Goal: Information Seeking & Learning: Learn about a topic

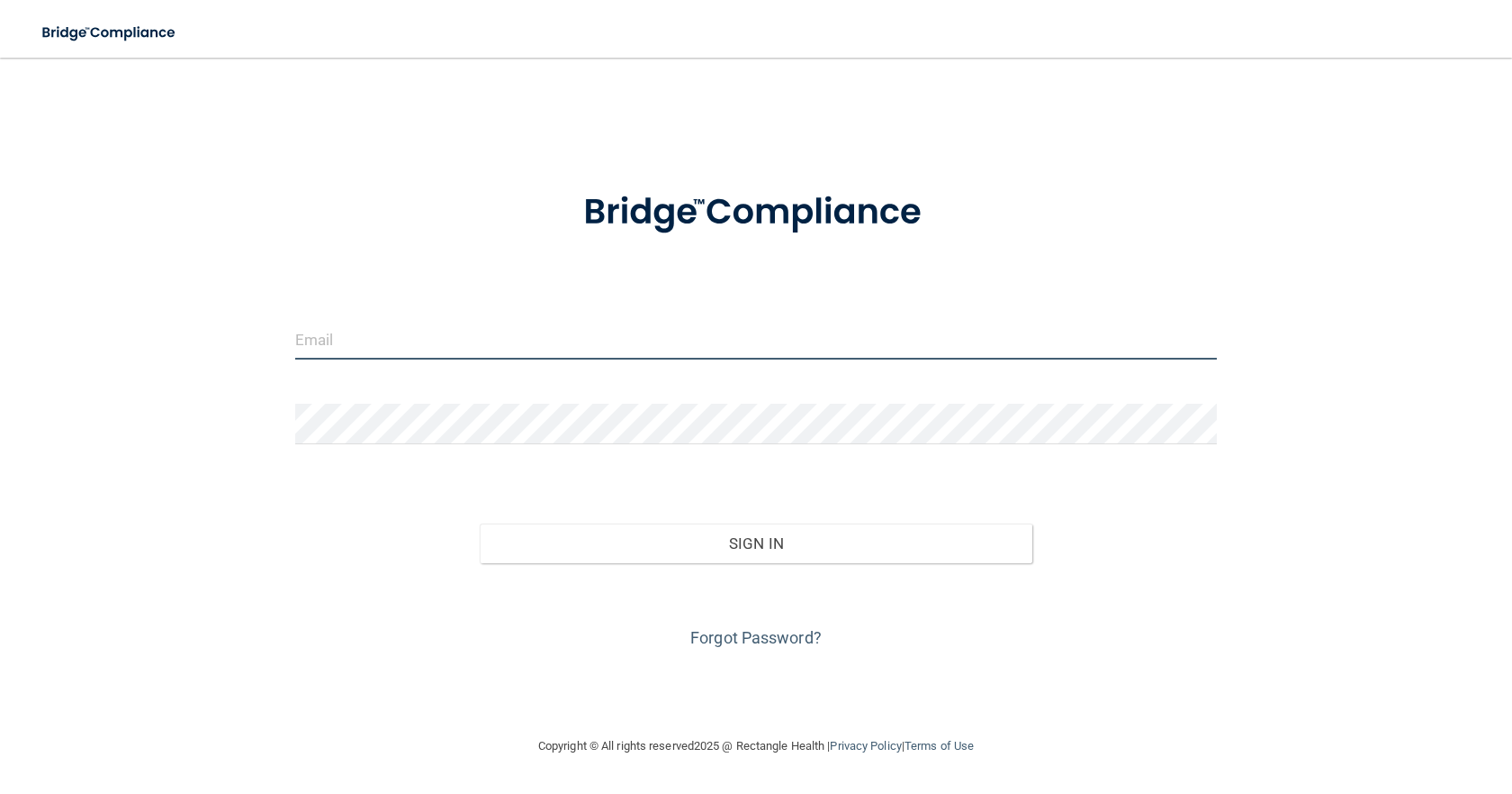
click at [385, 351] on input "email" at bounding box center [756, 339] width 922 height 41
type input "[EMAIL_ADDRESS][DOMAIN_NAME]"
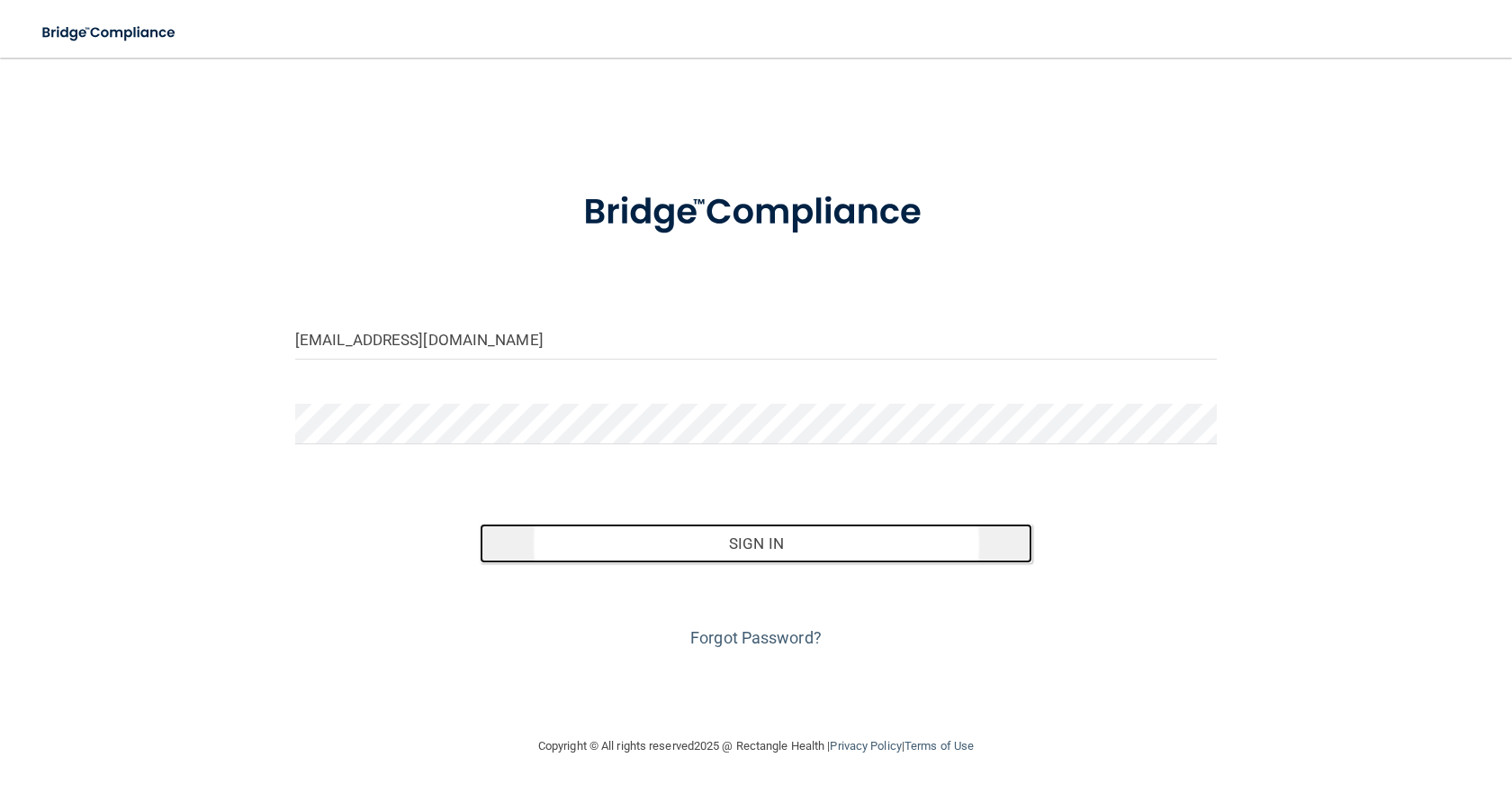
click at [726, 544] on button "Sign In" at bounding box center [756, 544] width 553 height 40
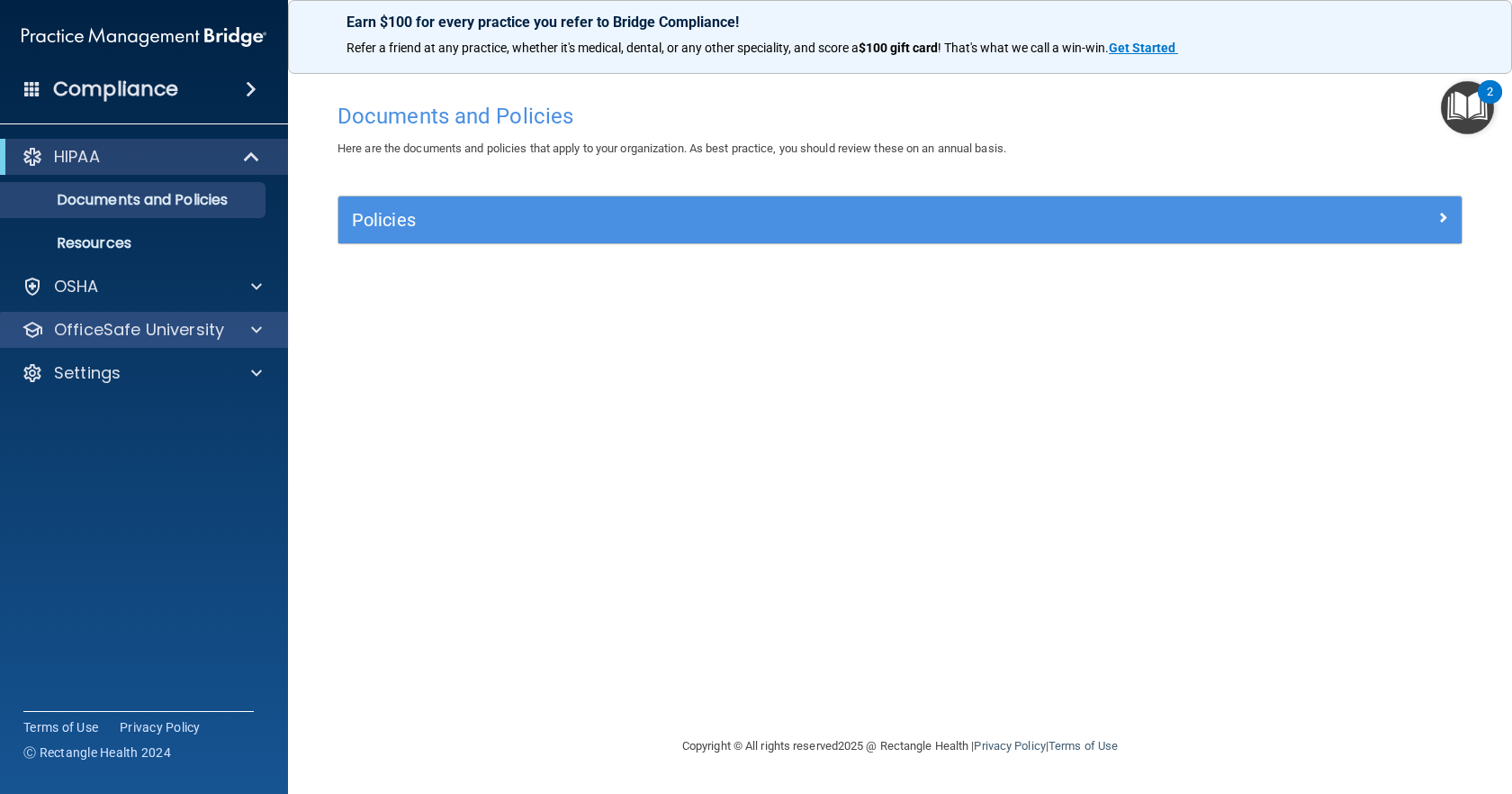
click at [192, 317] on div "OfficeSafe University" at bounding box center [145, 329] width 289 height 36
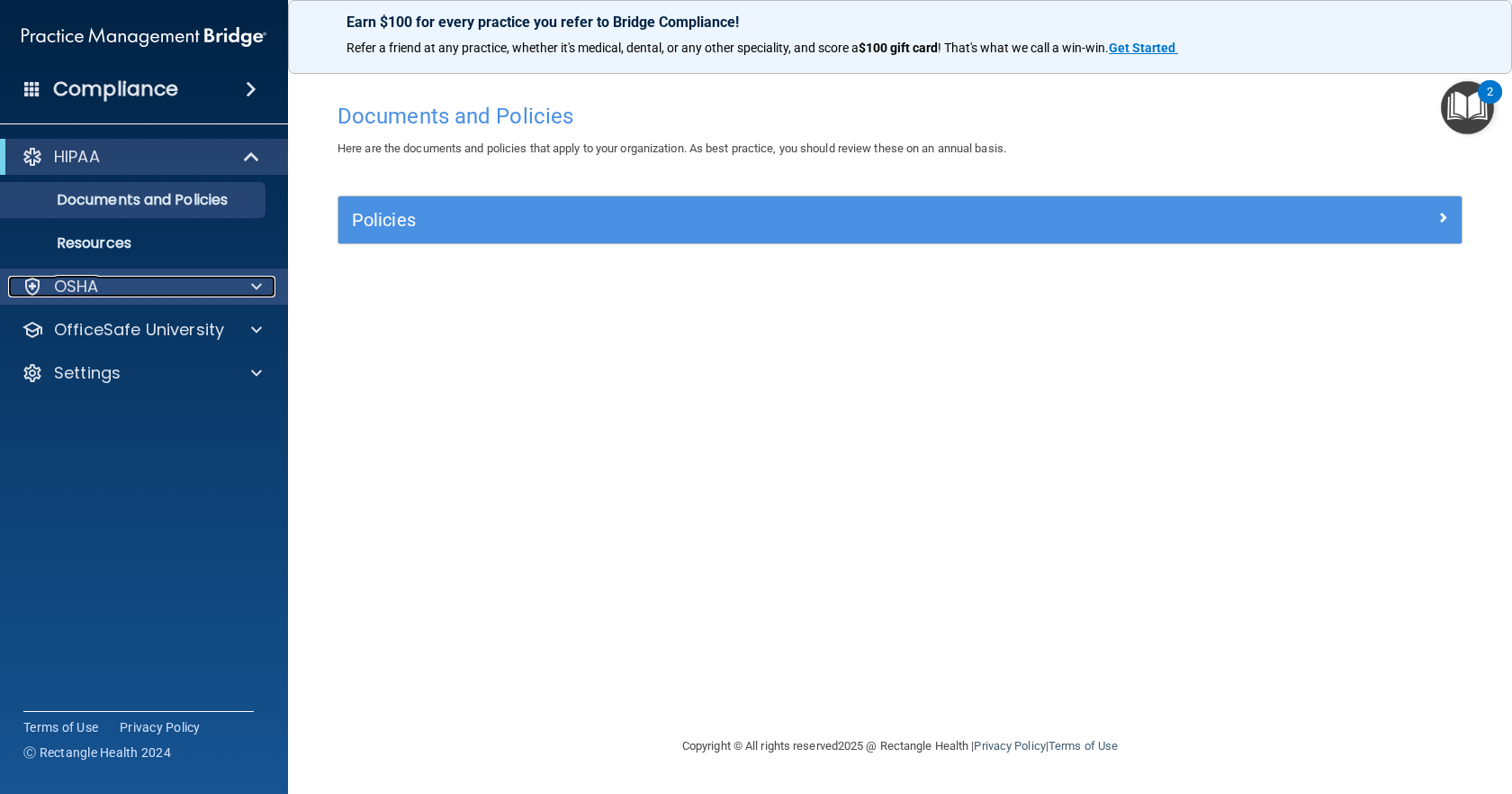
click at [231, 288] on div at bounding box center [253, 287] width 45 height 22
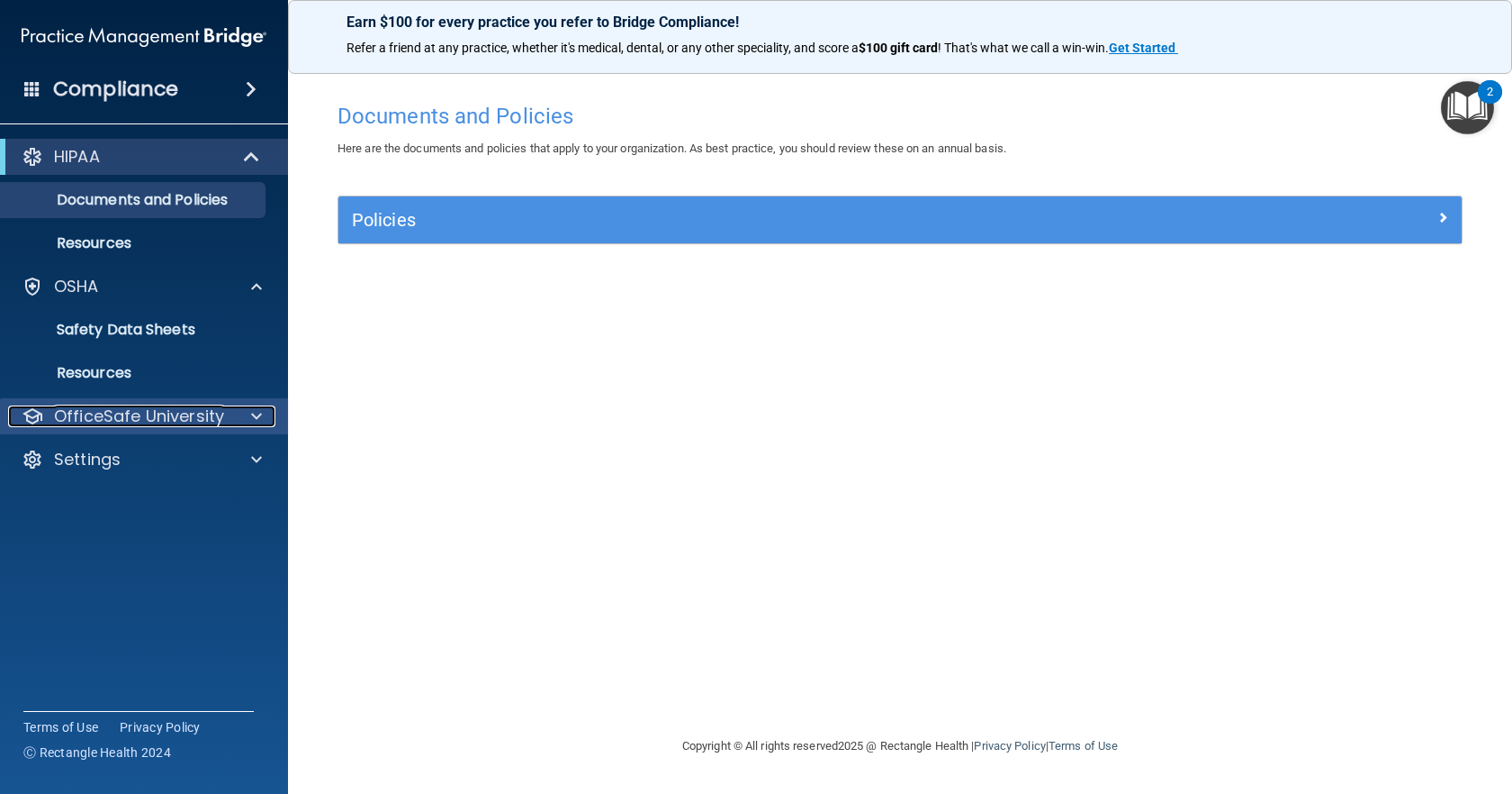
click at [184, 417] on p "OfficeSafe University" at bounding box center [139, 416] width 170 height 22
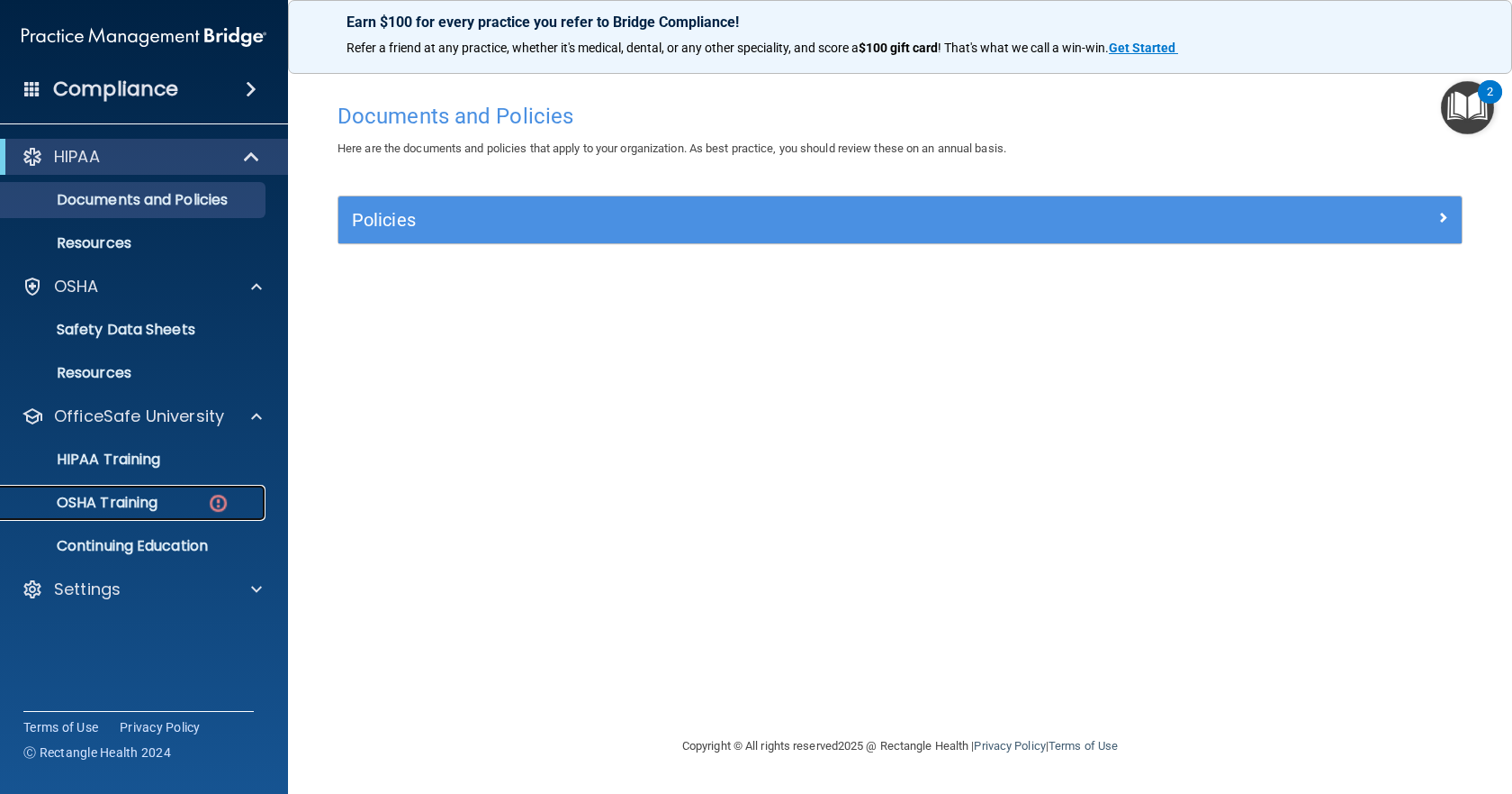
click at [171, 499] on div "OSHA Training" at bounding box center [134, 502] width 245 height 18
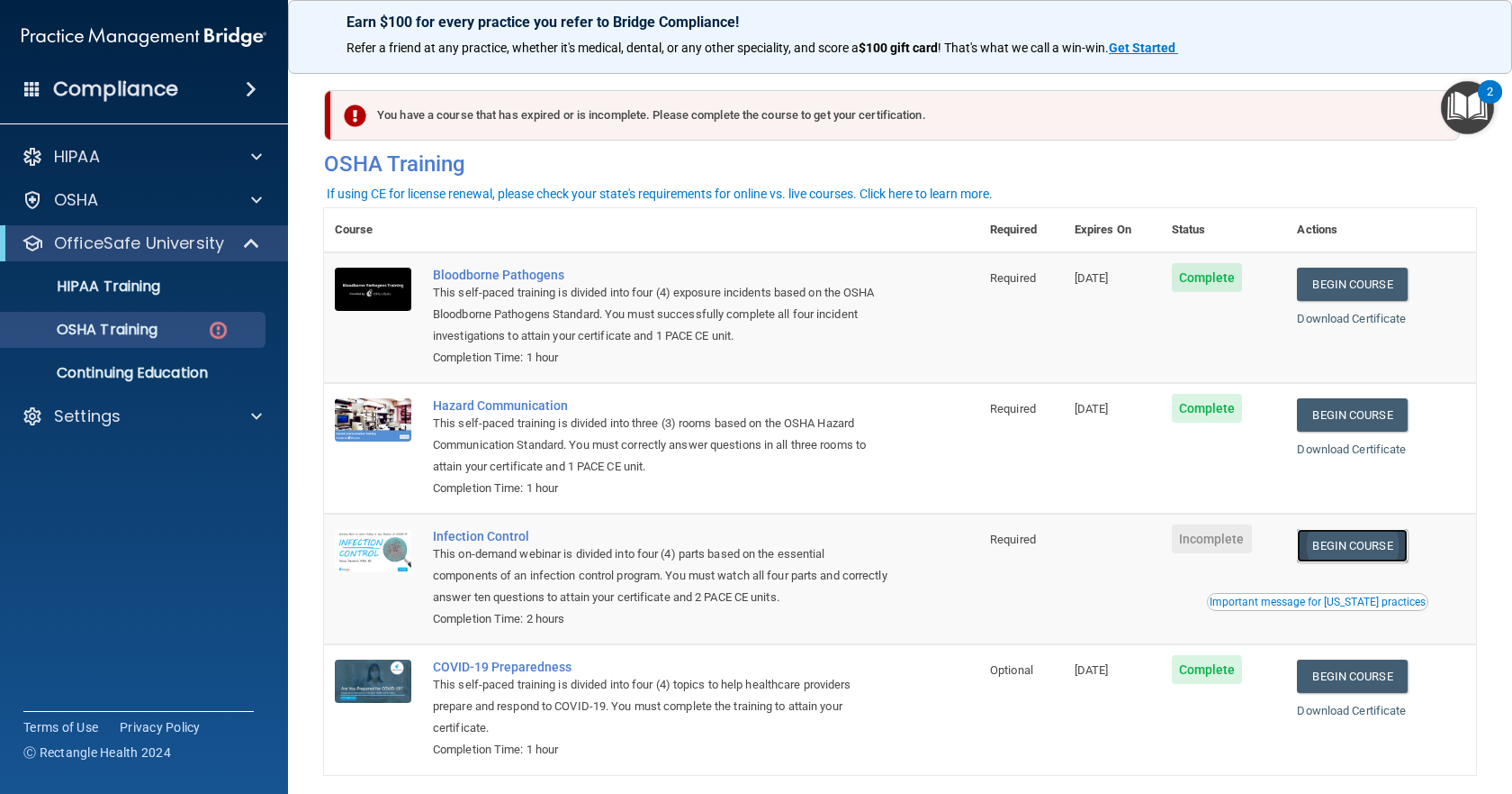
click at [1314, 544] on link "Begin Course" at bounding box center [1351, 545] width 109 height 33
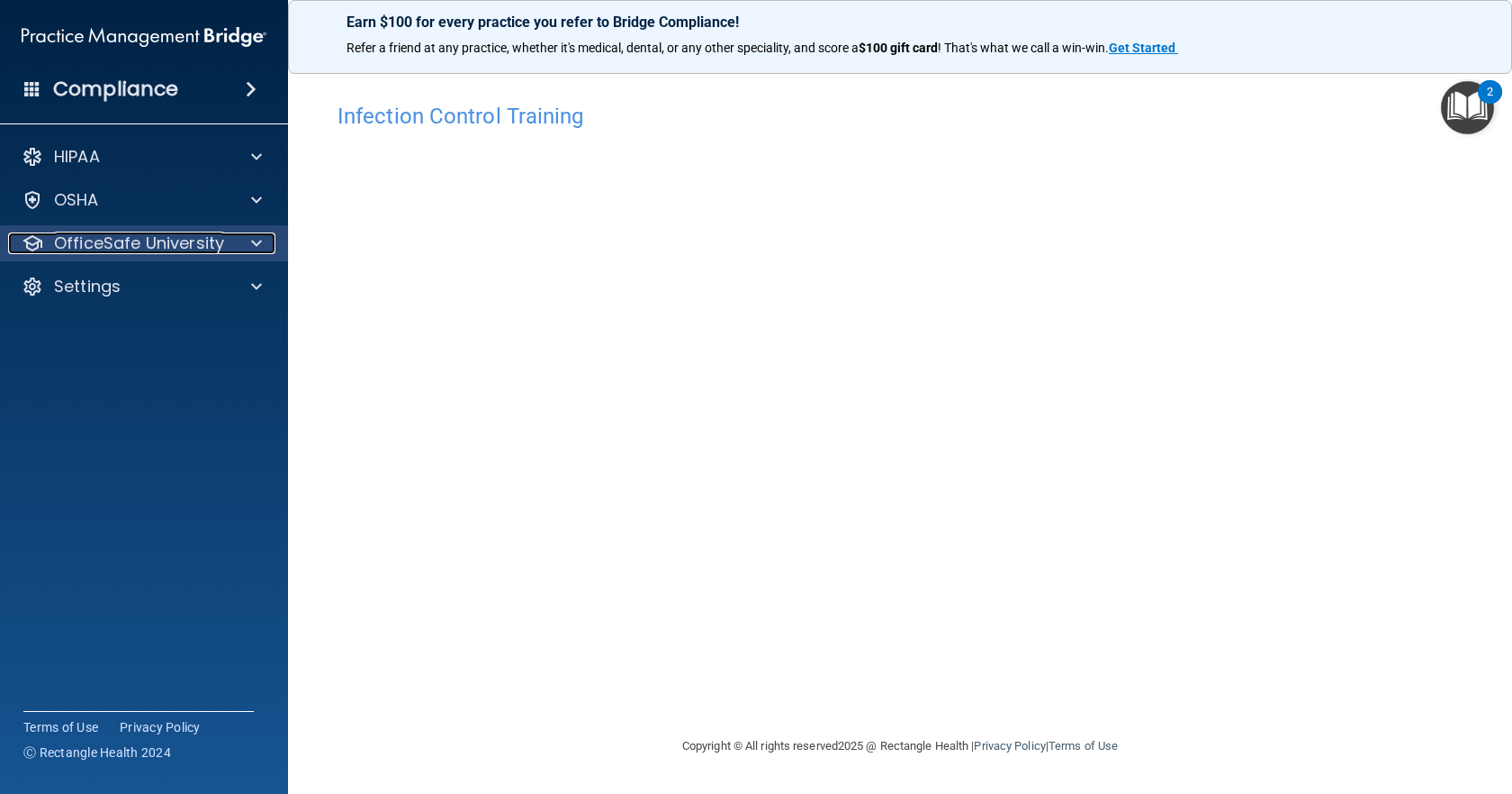
click at [207, 244] on p "OfficeSafe University" at bounding box center [139, 243] width 170 height 22
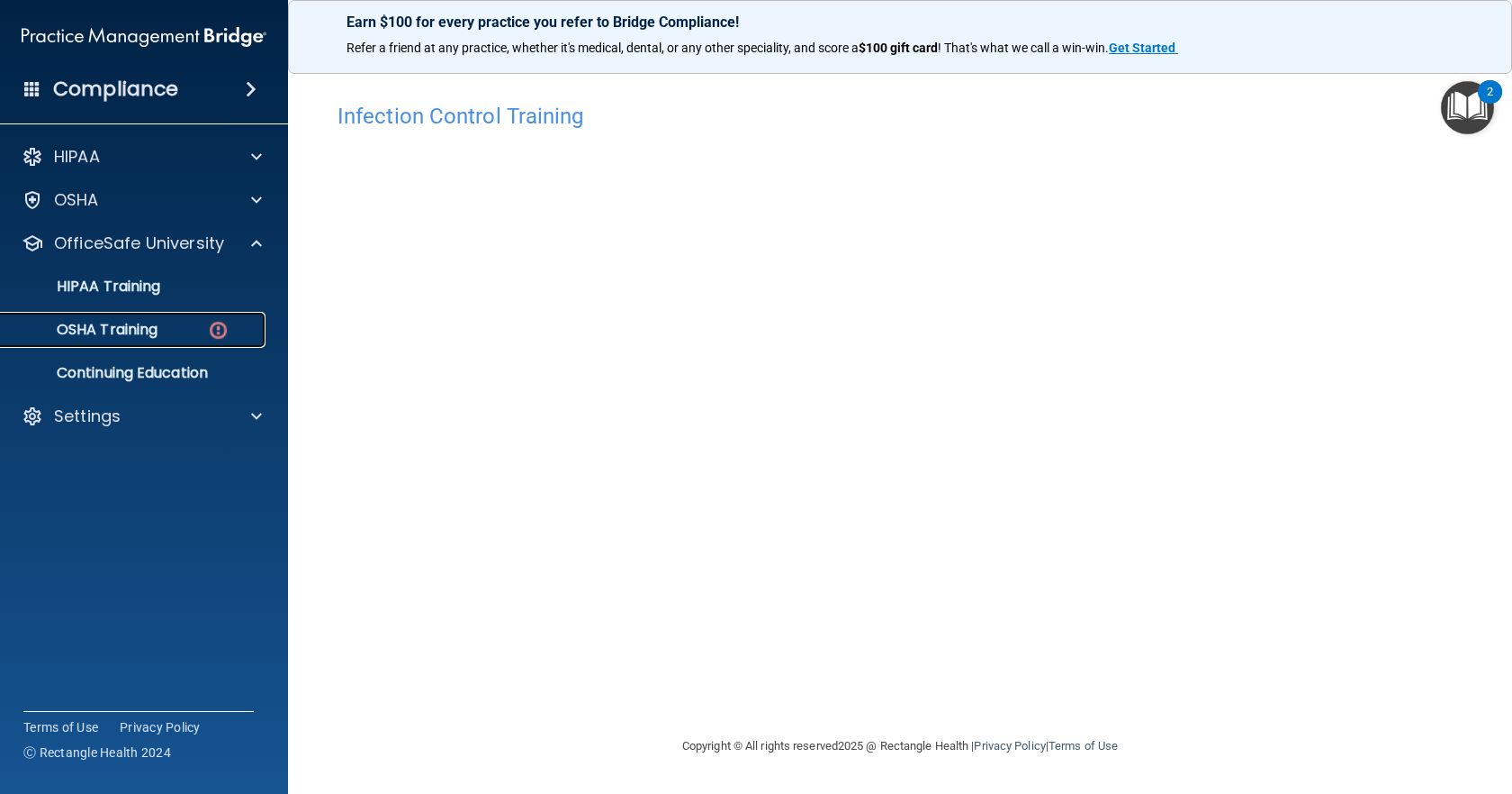
click at [167, 325] on div "OSHA Training" at bounding box center [134, 329] width 245 height 18
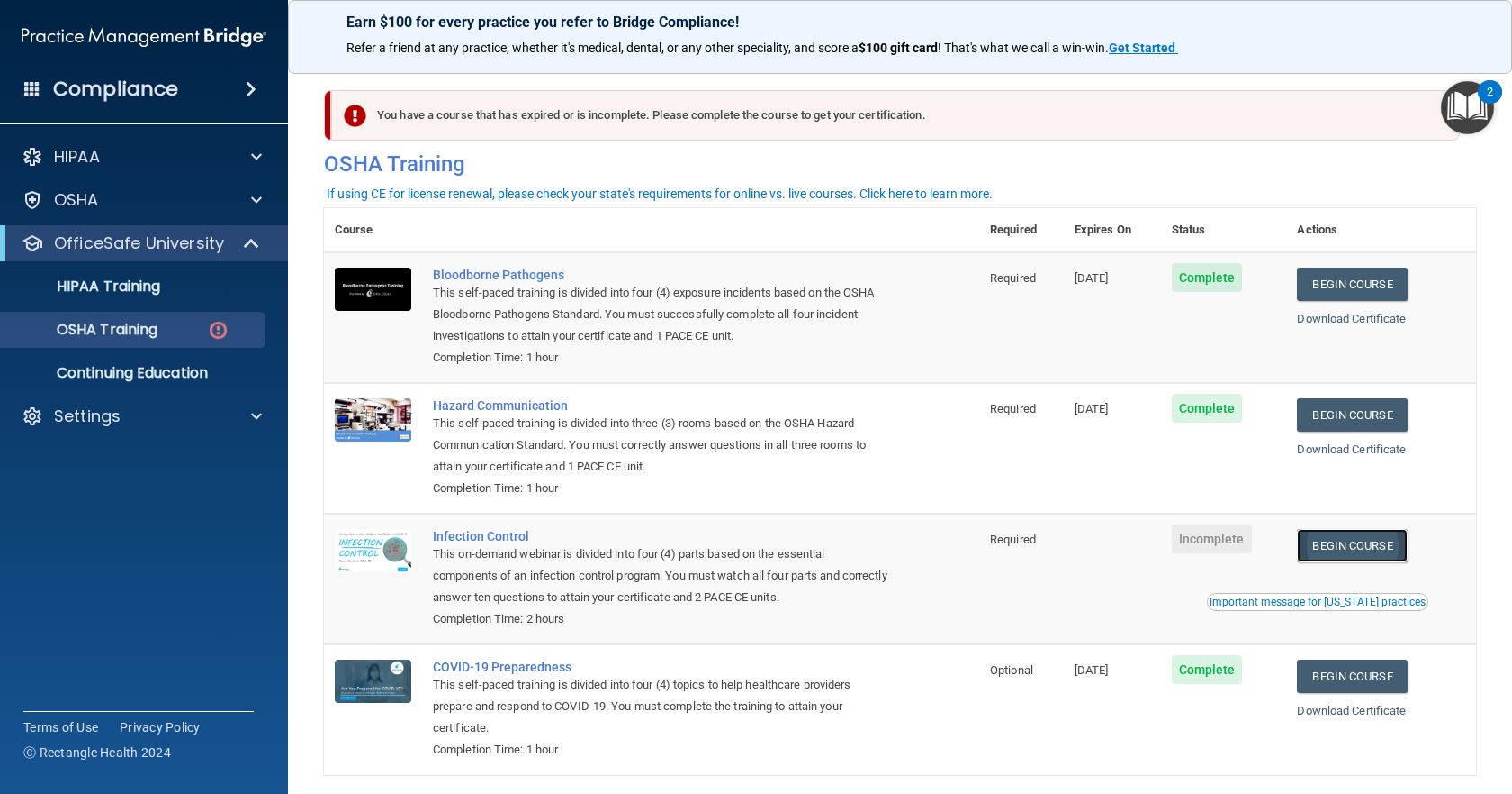
click at [1356, 539] on link "Begin Course" at bounding box center [1351, 545] width 109 height 33
